Goal: Navigation & Orientation: Understand site structure

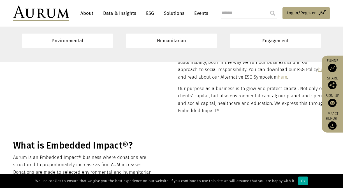
scroll to position [126, 0]
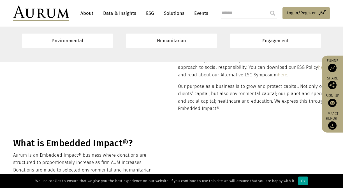
click at [298, 181] on div "Ok" at bounding box center [303, 181] width 10 height 9
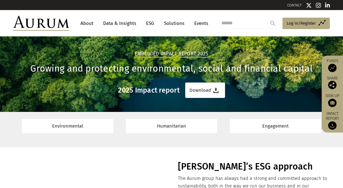
scroll to position [0, 0]
click at [83, 22] on link "About" at bounding box center [87, 23] width 18 height 10
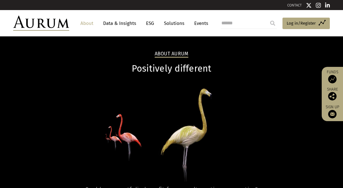
click at [148, 22] on link "ESG" at bounding box center [150, 23] width 14 height 10
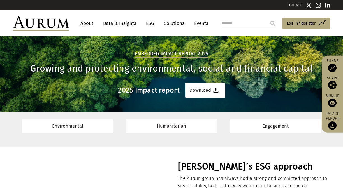
click at [173, 23] on link "Solutions" at bounding box center [174, 23] width 26 height 10
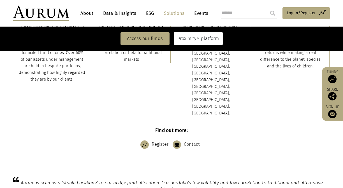
scroll to position [218, 0]
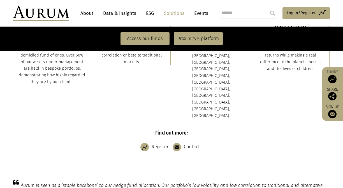
click at [200, 11] on link "Events" at bounding box center [199, 13] width 17 height 10
